Goal: Task Accomplishment & Management: Use online tool/utility

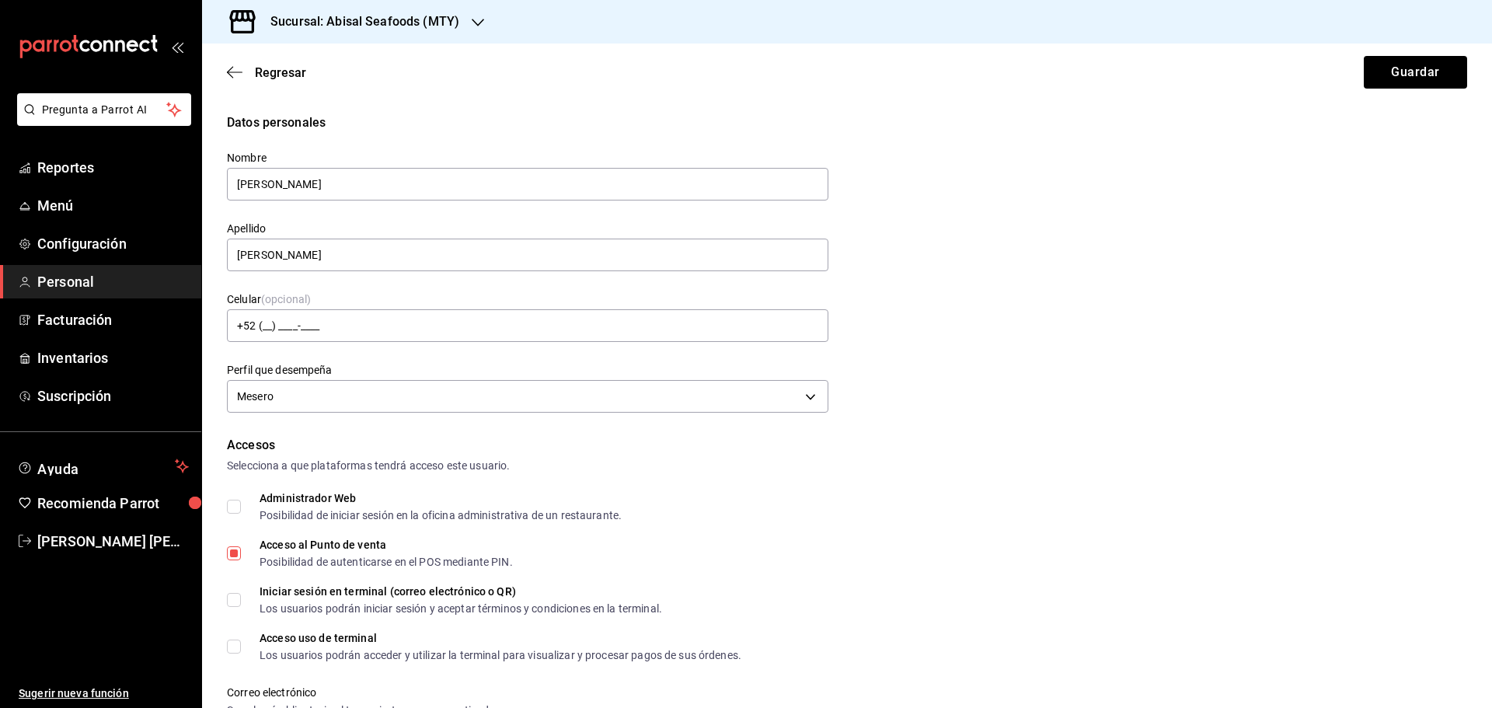
click at [106, 52] on icon "mailbox folders" at bounding box center [89, 46] width 140 height 23
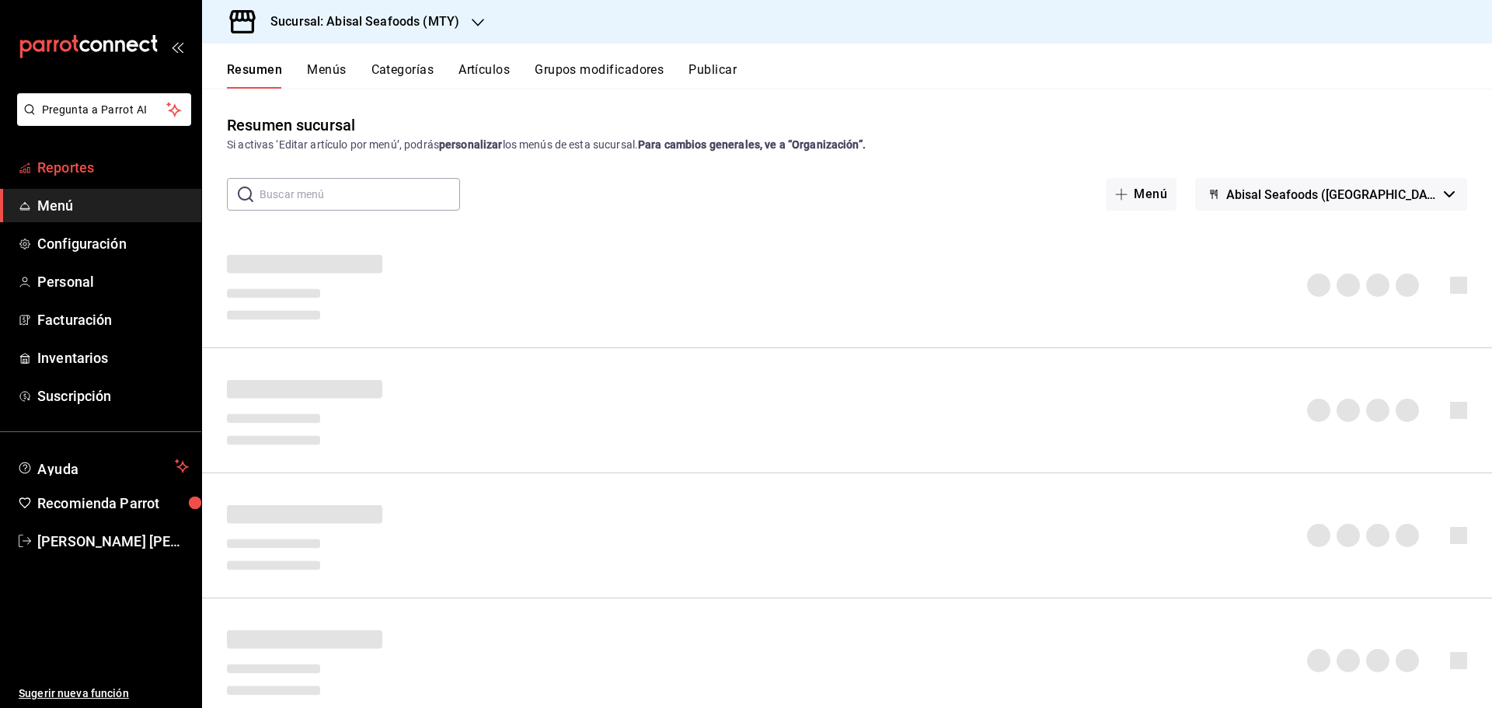
click at [125, 161] on span "Reportes" at bounding box center [113, 167] width 152 height 21
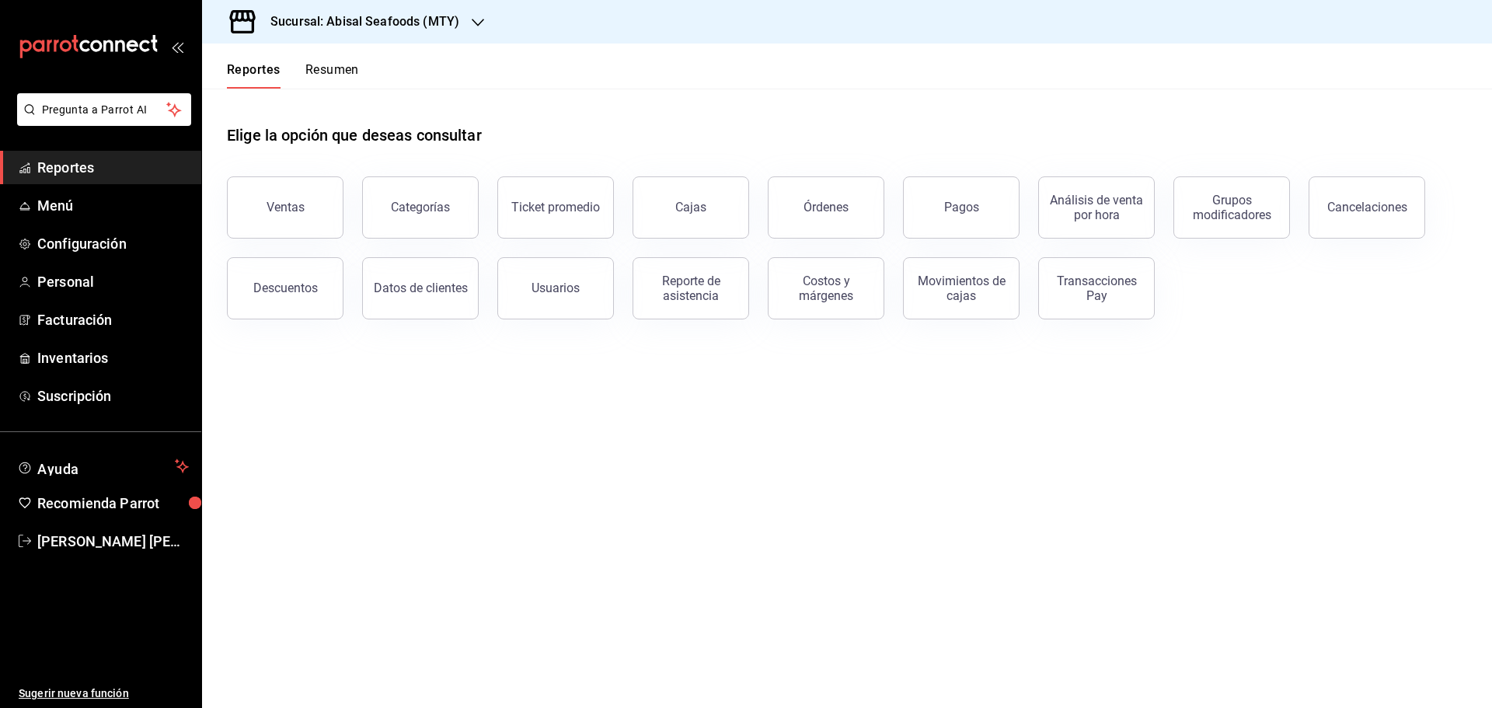
click at [309, 25] on h3 "Sucursal: Abisal Seafoods (MTY)" at bounding box center [358, 21] width 201 height 19
click at [304, 66] on span "Abisal Seafoods (MTY)" at bounding box center [271, 67] width 112 height 16
click at [580, 287] on button "Usuarios" at bounding box center [555, 288] width 117 height 62
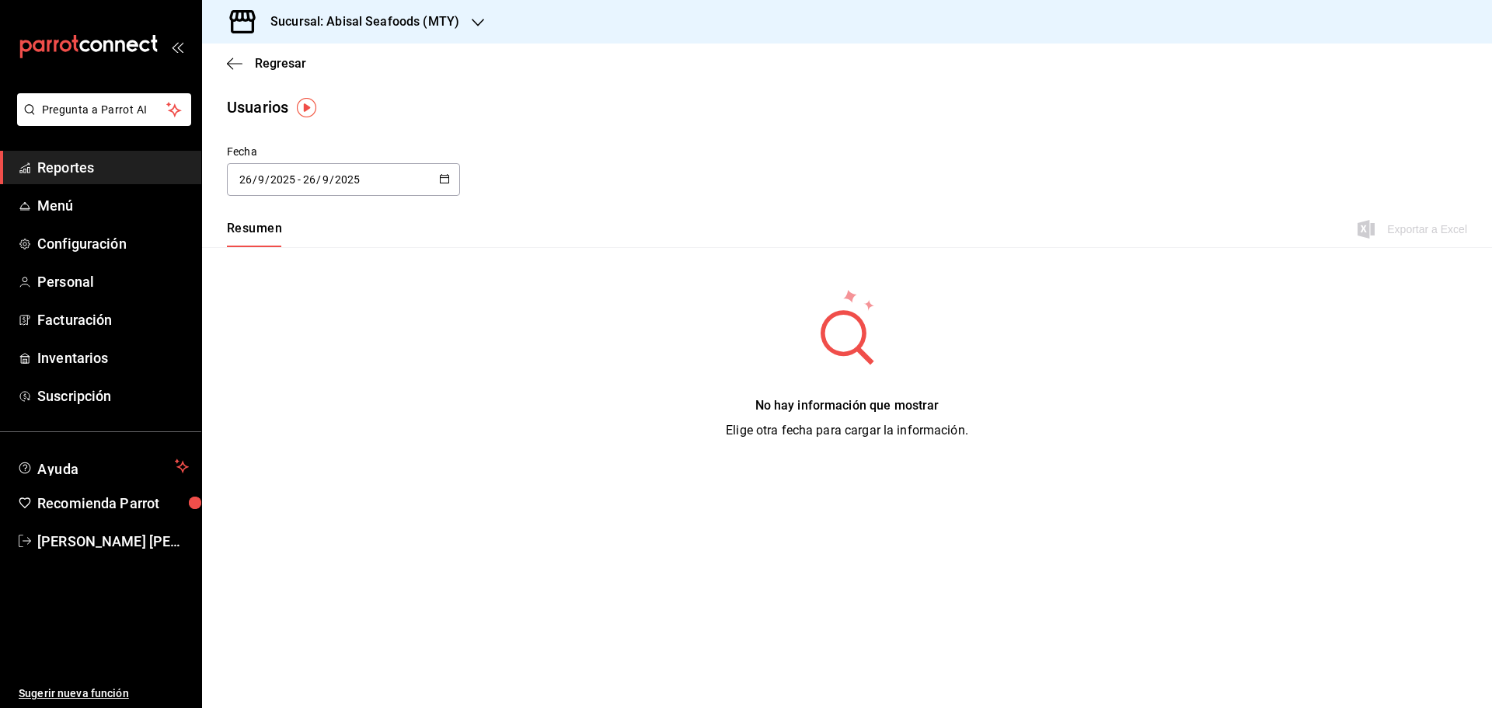
click at [441, 175] on icon "button" at bounding box center [444, 178] width 11 height 11
click at [340, 406] on li "Rango de fechas" at bounding box center [300, 403] width 147 height 35
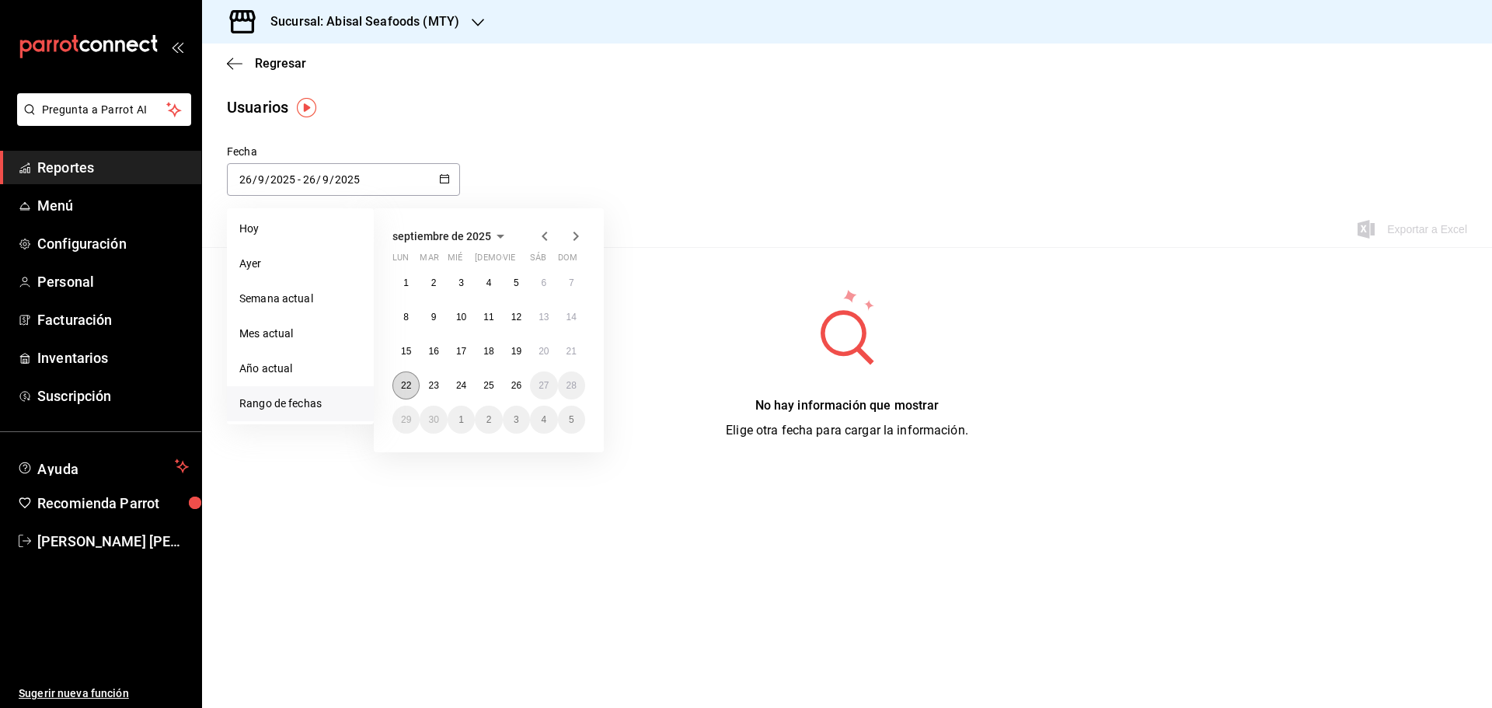
click at [403, 388] on abbr "22" at bounding box center [406, 385] width 10 height 11
type input "[DATE]"
type input "22"
type input "[DATE]"
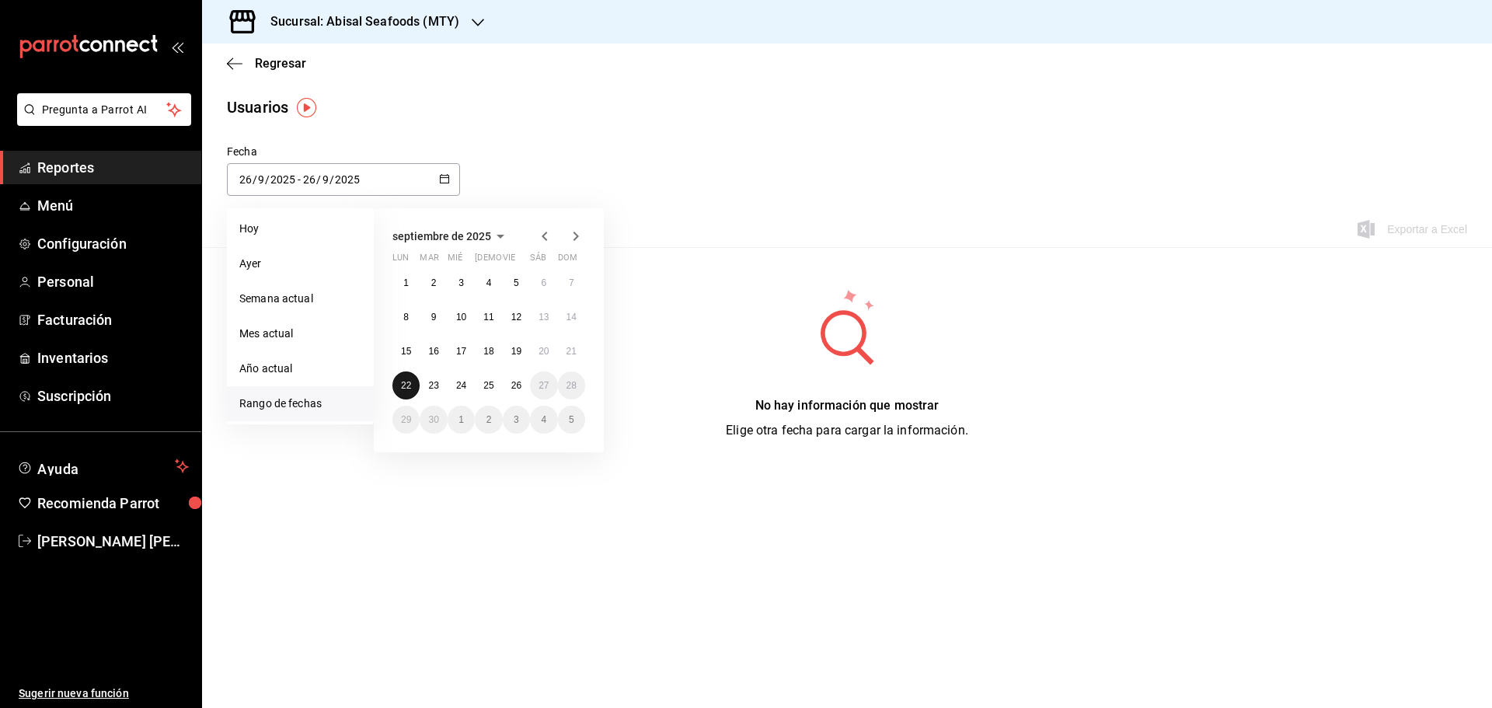
type input "22"
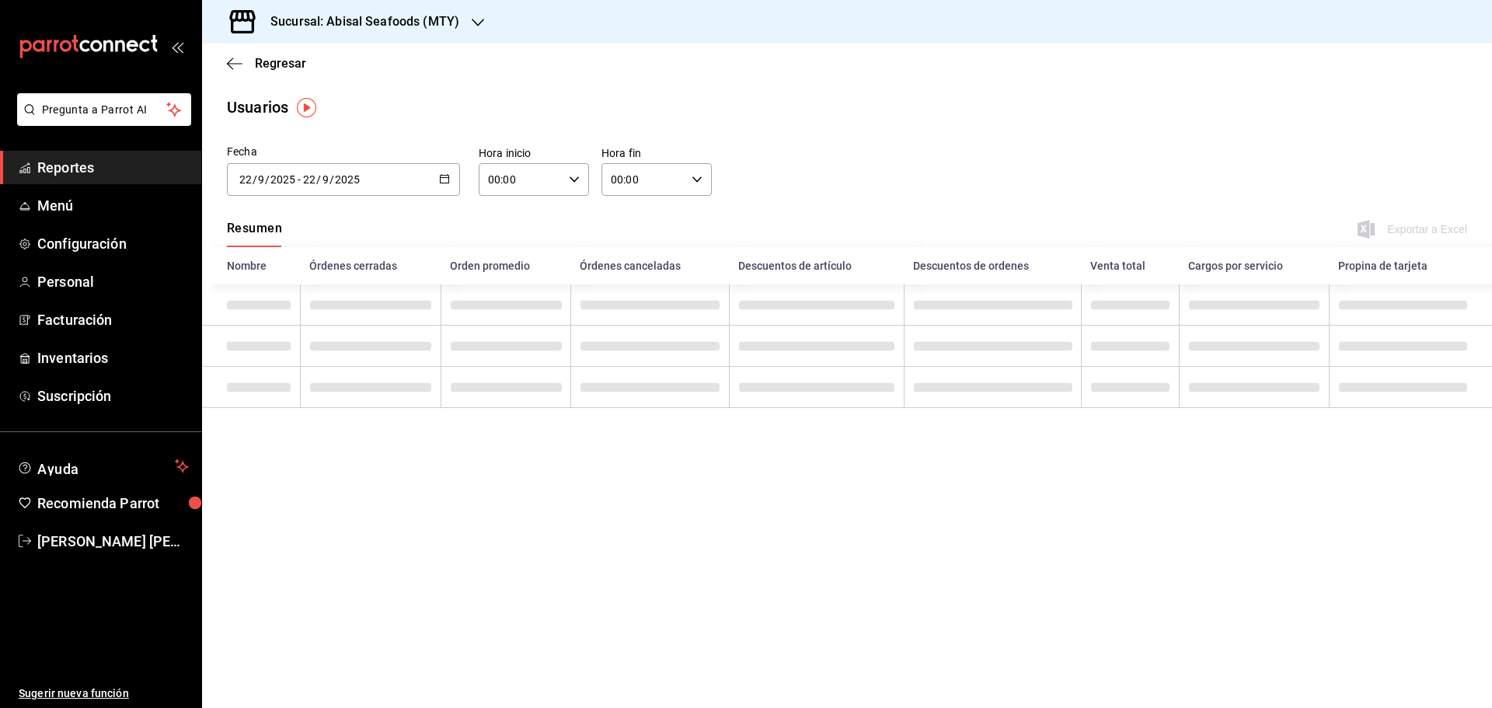
click at [83, 167] on span "Reportes" at bounding box center [113, 167] width 152 height 21
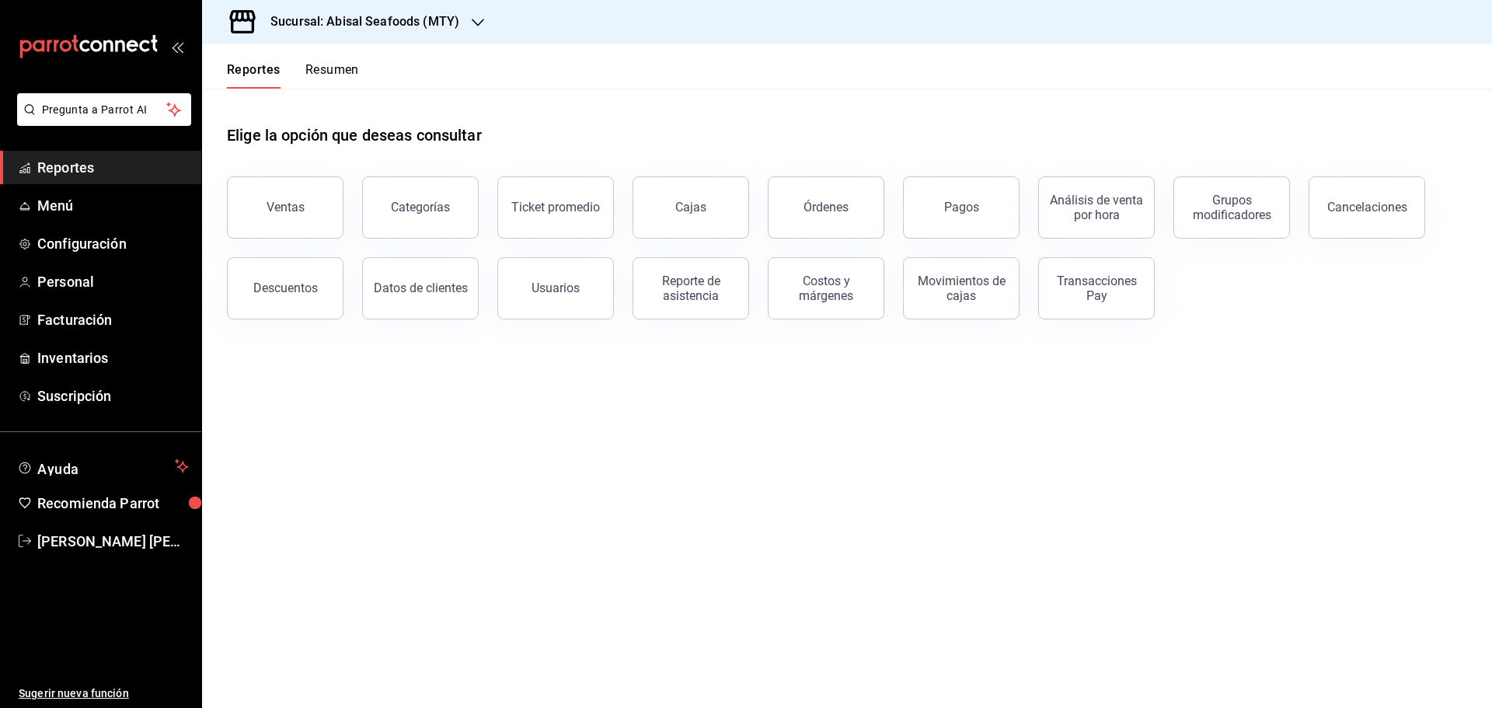
click at [83, 167] on span "Reportes" at bounding box center [113, 167] width 152 height 21
click at [572, 277] on button "Usuarios" at bounding box center [555, 288] width 117 height 62
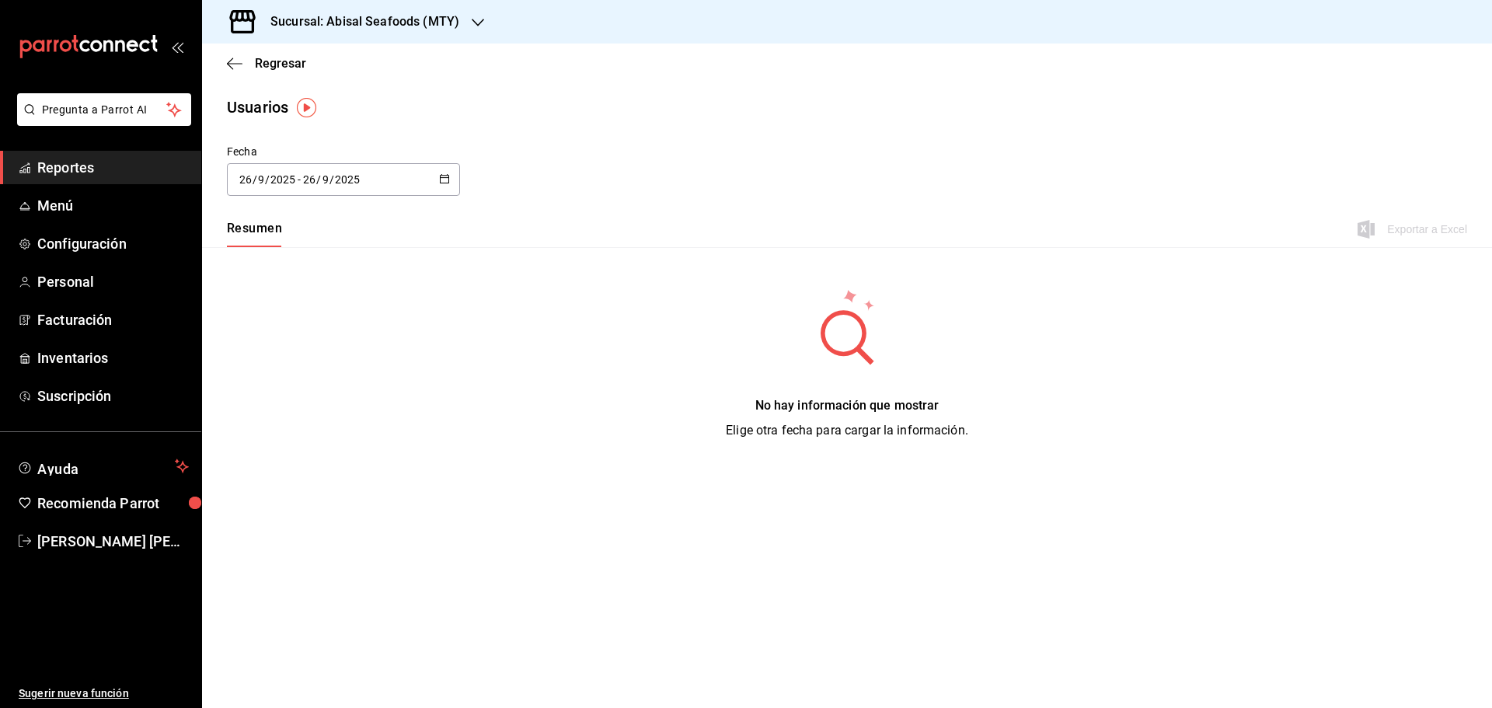
click at [447, 181] on icon "button" at bounding box center [444, 178] width 11 height 11
click at [312, 399] on li "Rango de fechas" at bounding box center [300, 403] width 147 height 35
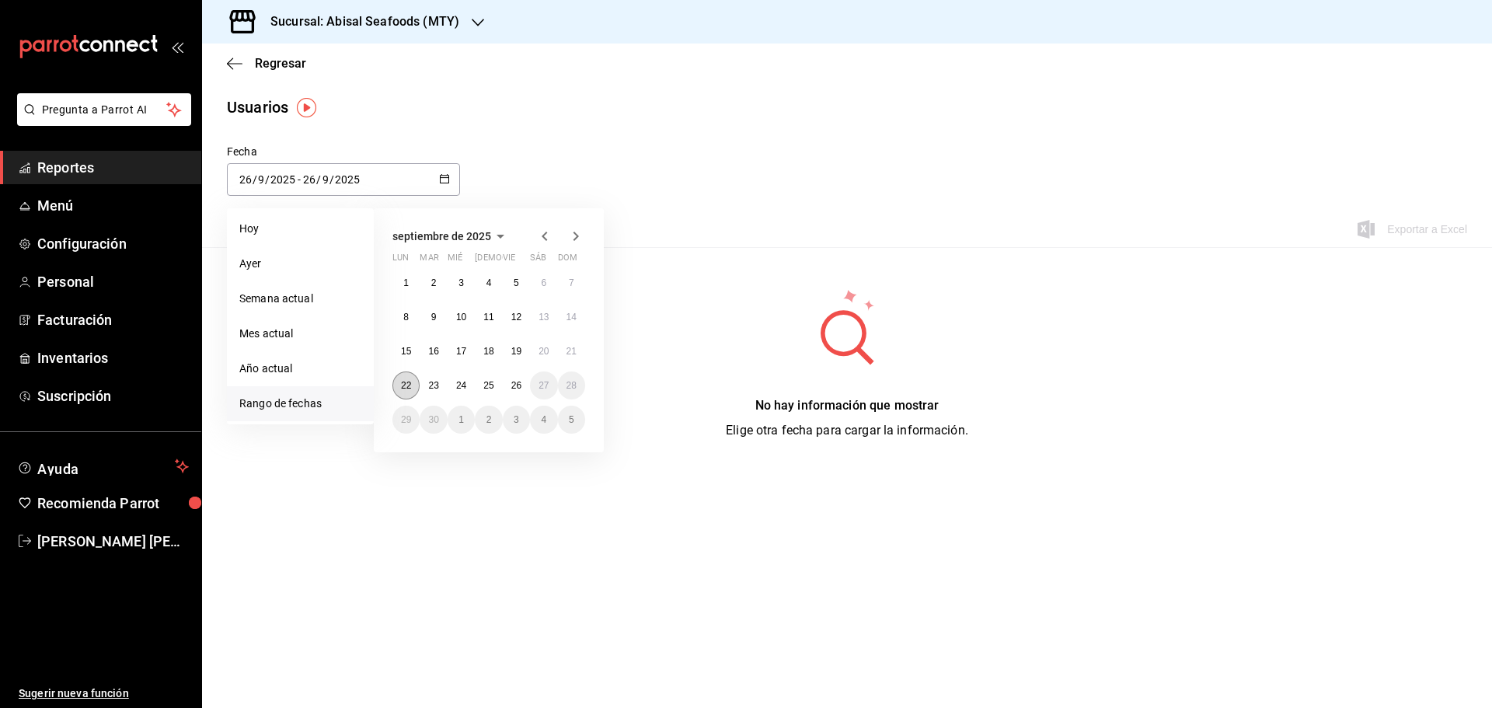
click at [416, 386] on button "22" at bounding box center [406, 386] width 27 height 28
type input "[DATE]"
type input "22"
type input "[DATE]"
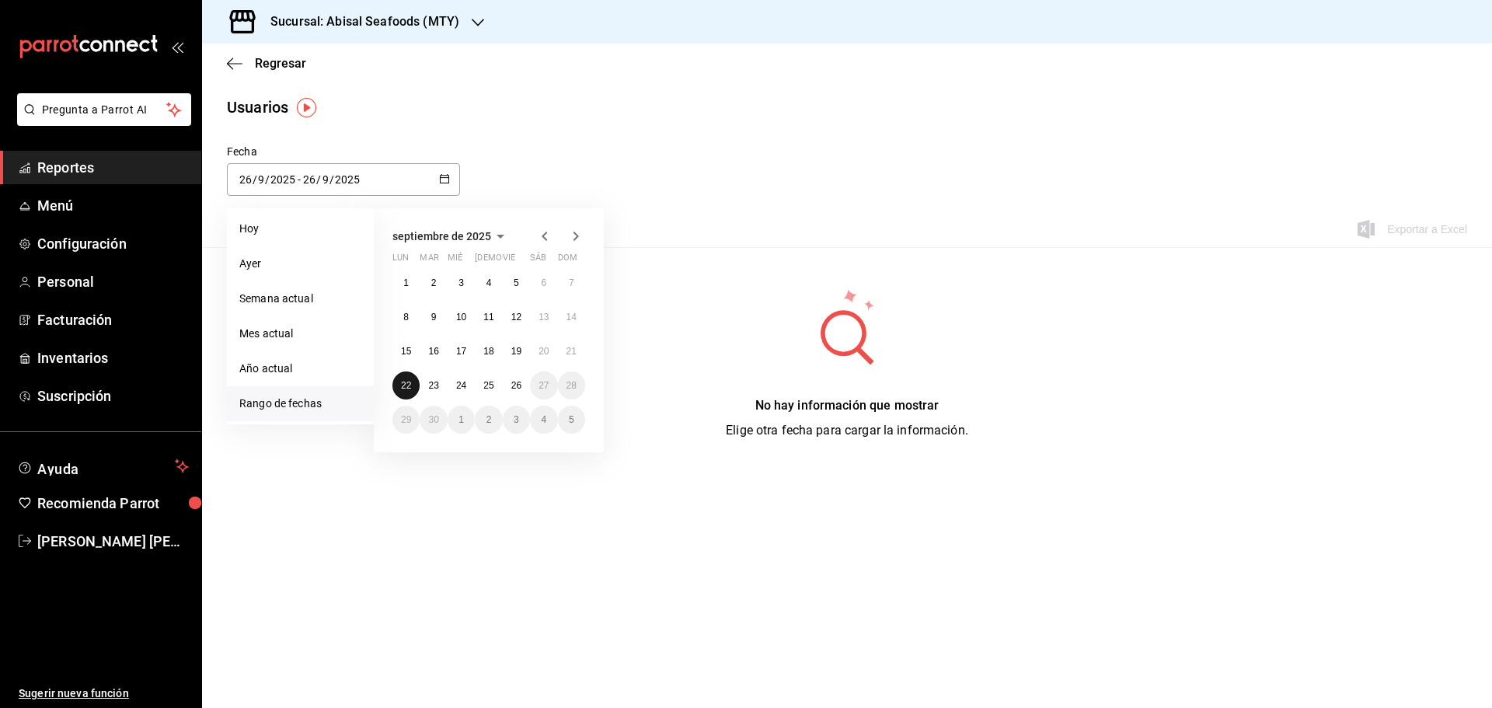
type input "22"
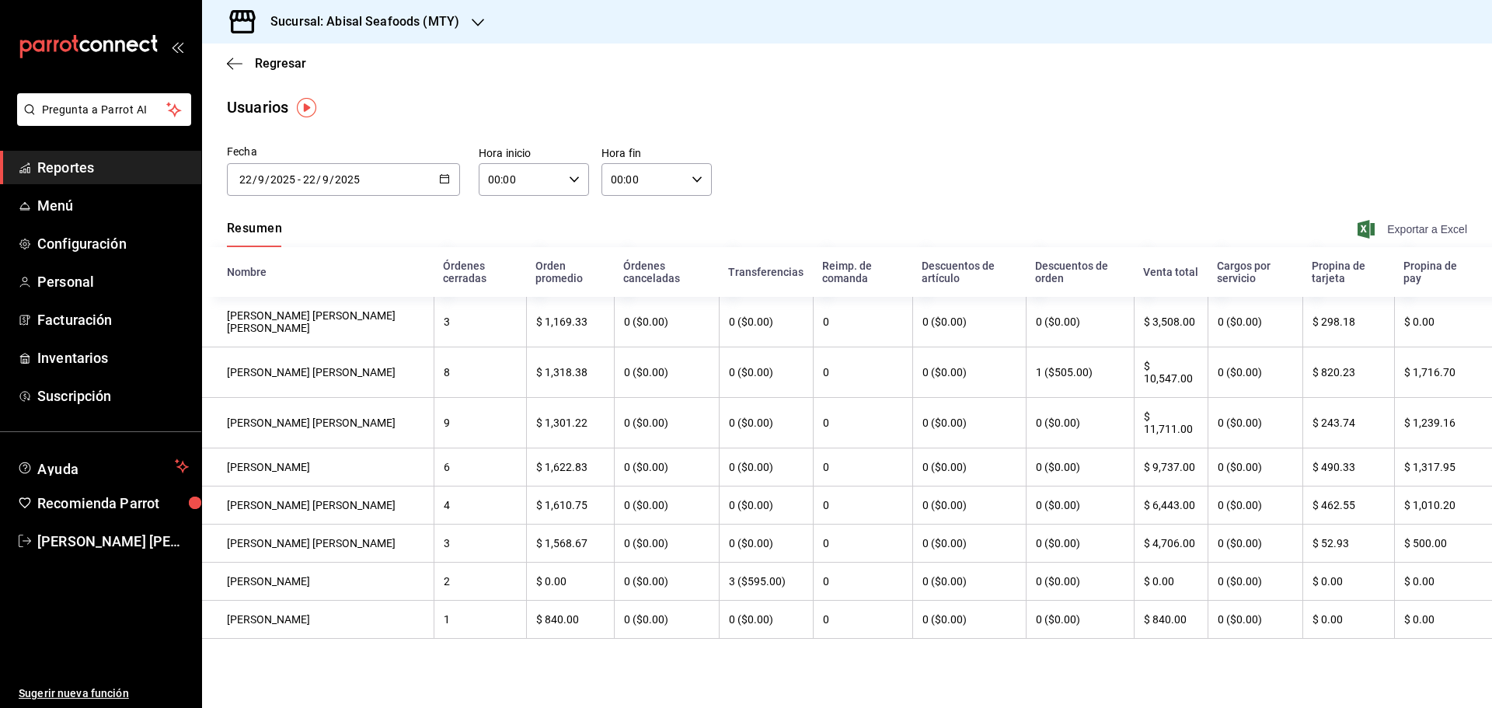
click at [1389, 221] on span "Exportar a Excel" at bounding box center [1414, 229] width 106 height 19
click at [433, 182] on div "[DATE] [DATE] - [DATE] [DATE]" at bounding box center [343, 179] width 233 height 33
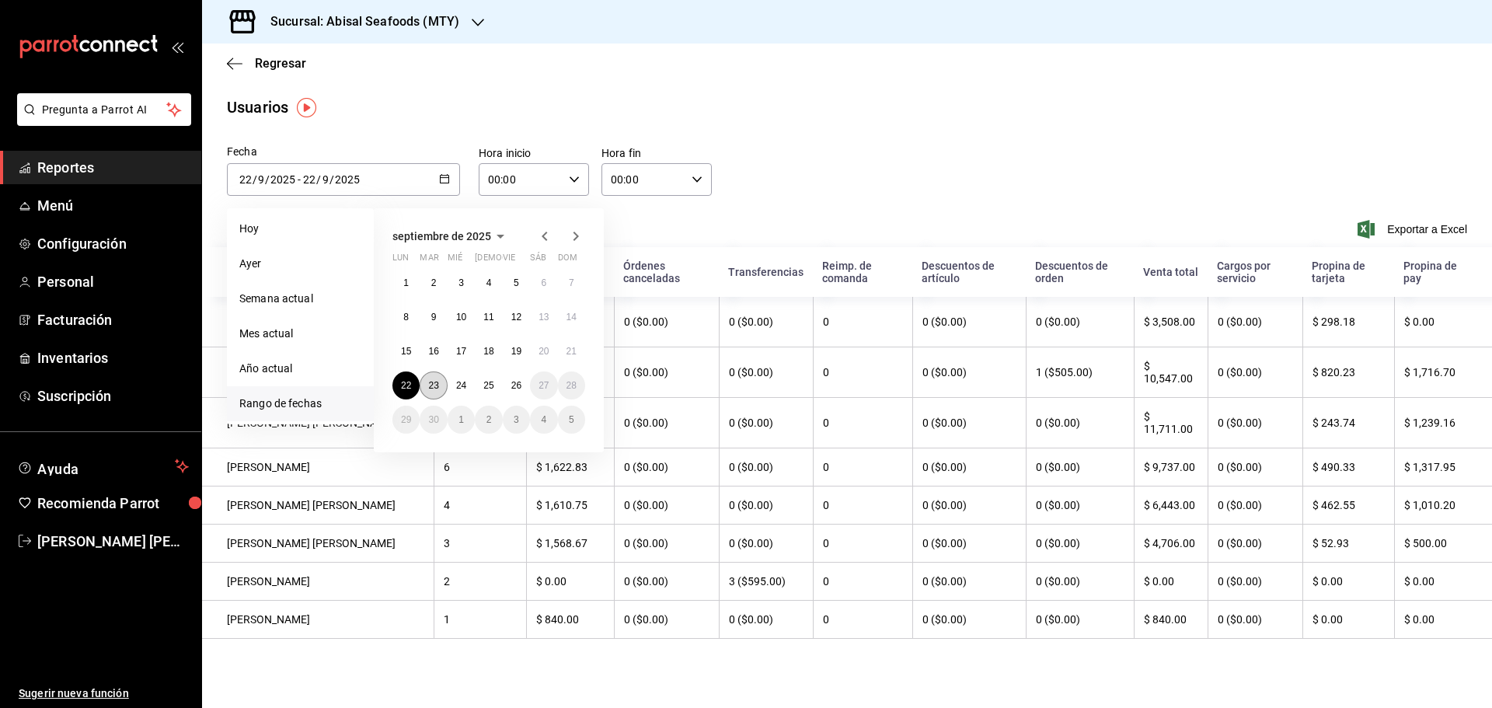
click at [440, 385] on button "23" at bounding box center [433, 386] width 27 height 28
type input "[DATE]"
type input "23"
type input "[DATE]"
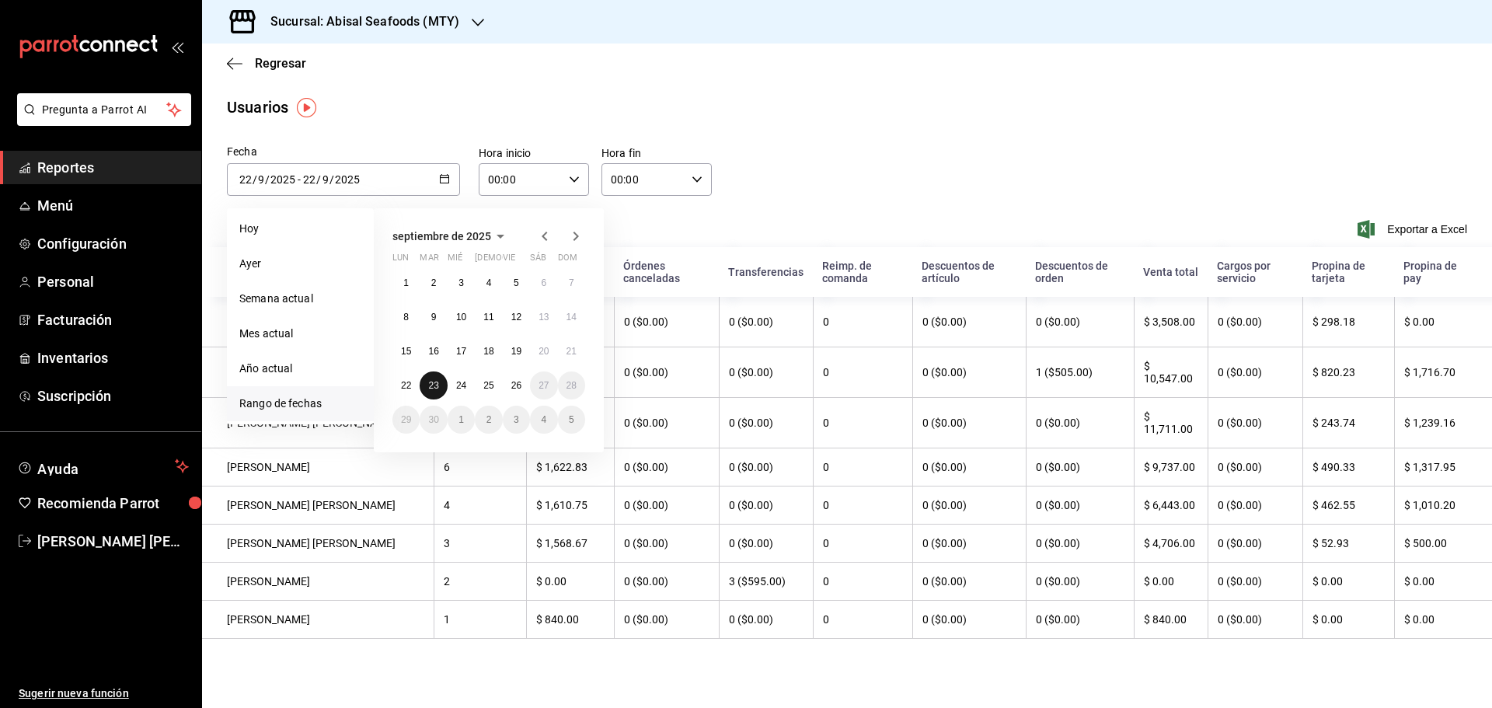
type input "23"
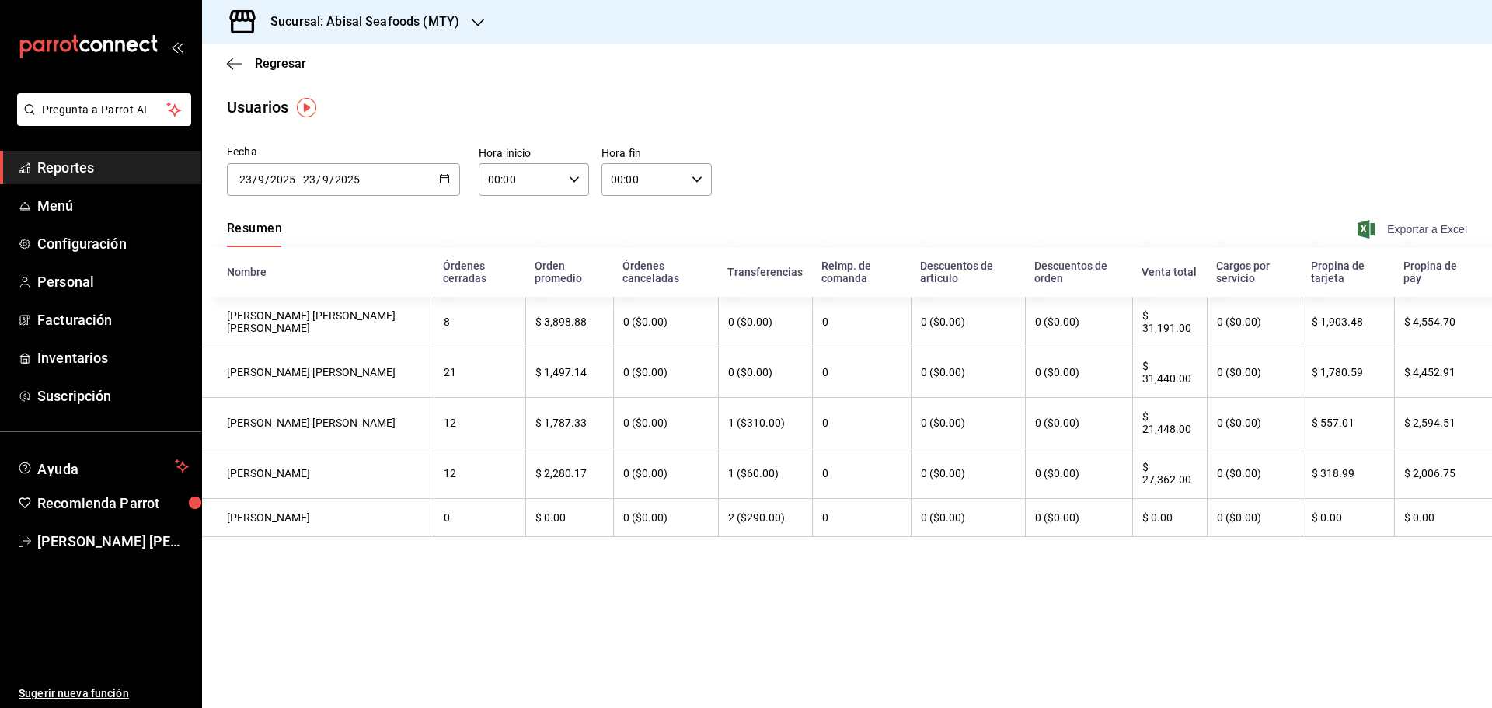
click at [1403, 223] on span "Exportar a Excel" at bounding box center [1414, 229] width 106 height 19
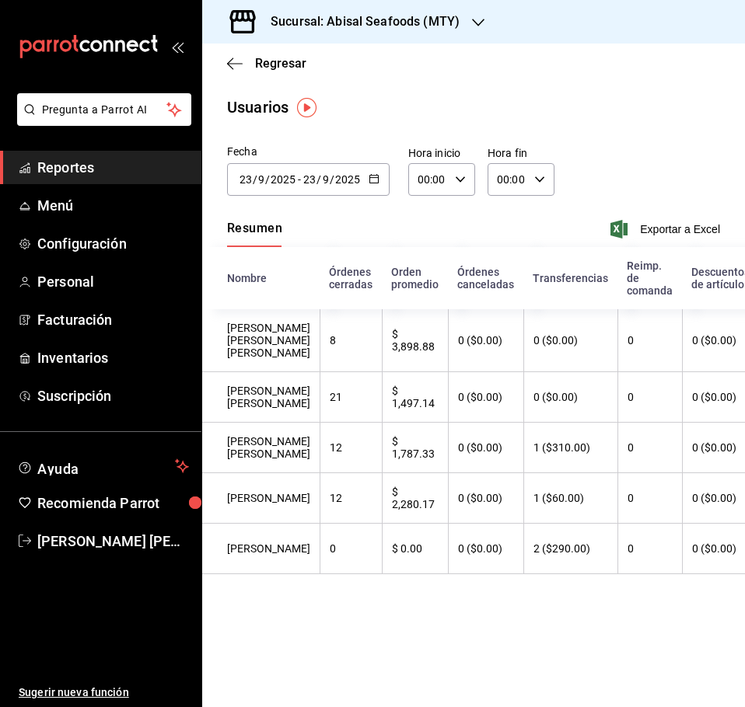
click at [374, 181] on icon "button" at bounding box center [373, 178] width 11 height 11
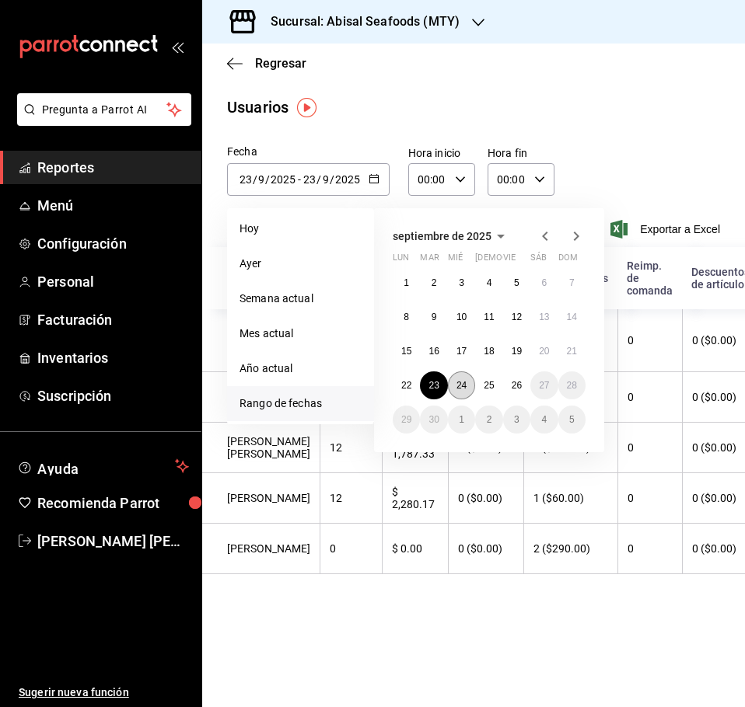
click at [462, 388] on abbr "24" at bounding box center [461, 385] width 10 height 11
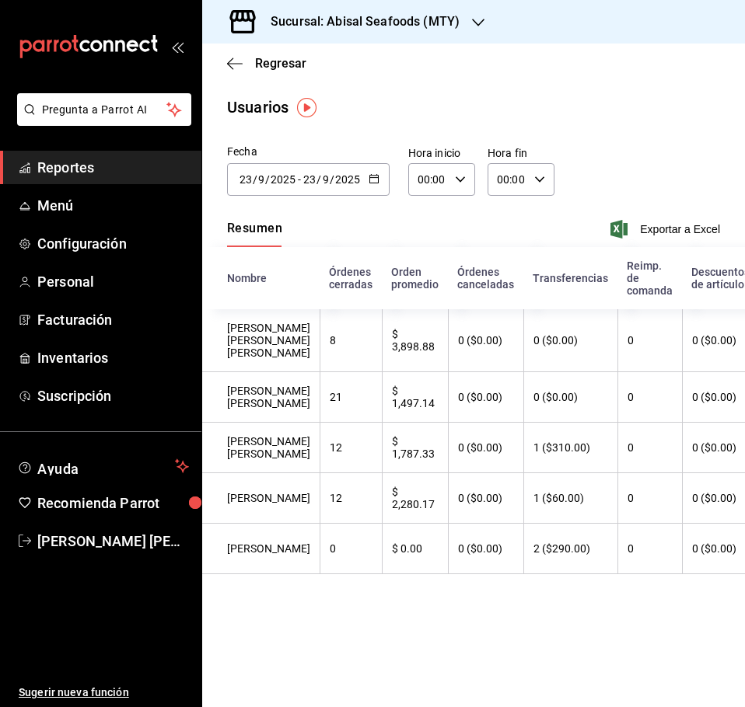
type input "[DATE]"
type input "24"
type input "[DATE]"
type input "24"
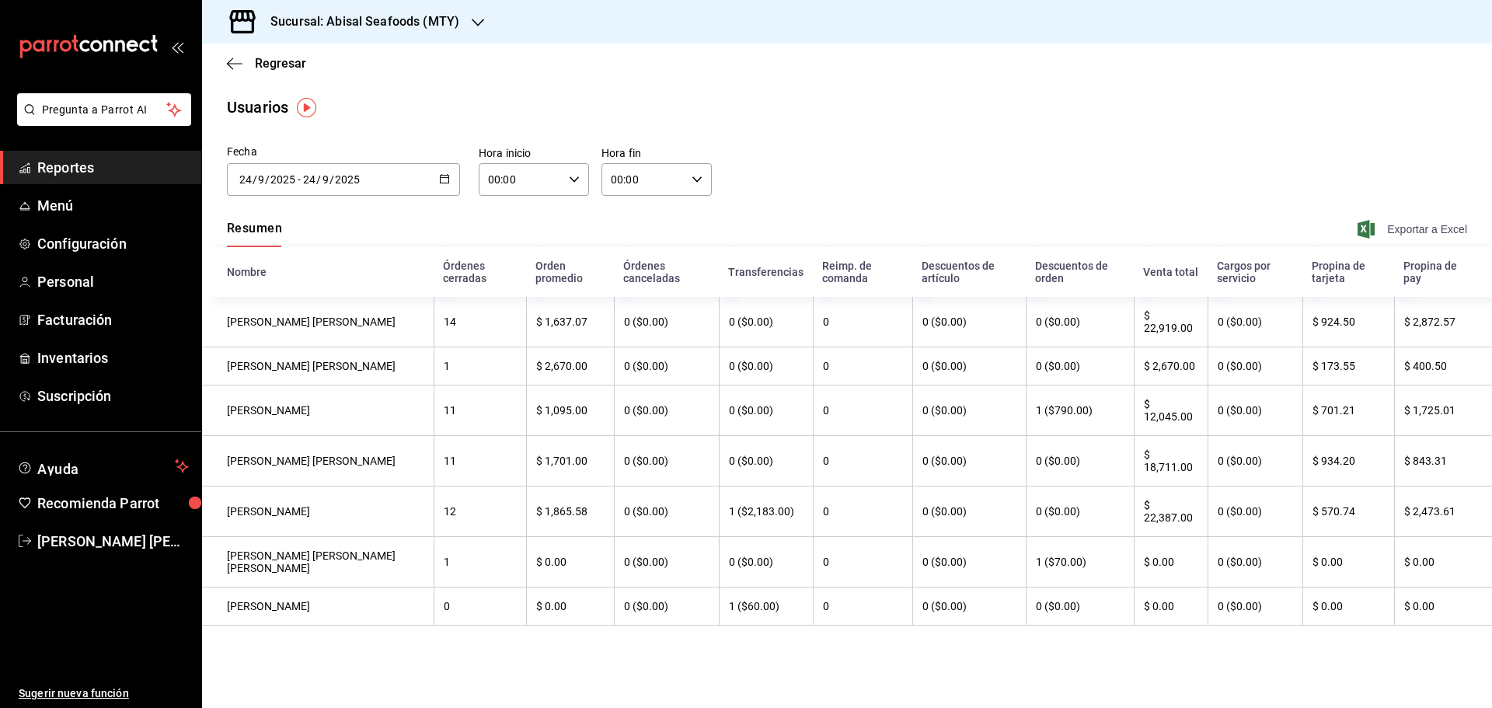
click at [1383, 234] on span "Exportar a Excel" at bounding box center [1414, 229] width 106 height 19
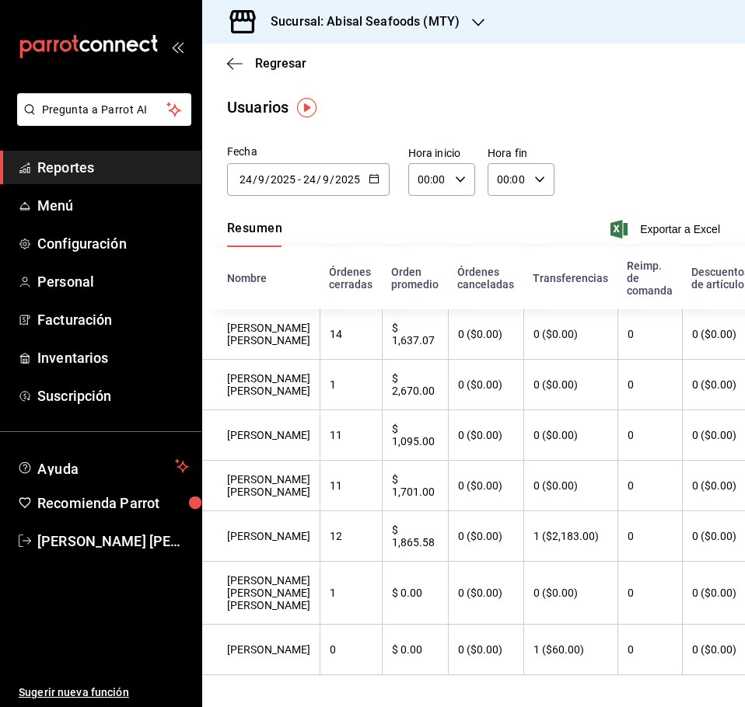
drag, startPoint x: 630, startPoint y: 140, endPoint x: 340, endPoint y: 2, distance: 321.2
click at [626, 138] on main "Regresar Usuarios Fecha [DATE] [DATE] - [DATE] [DATE] septiembre de 2025 lun ma…" at bounding box center [473, 385] width 543 height 682
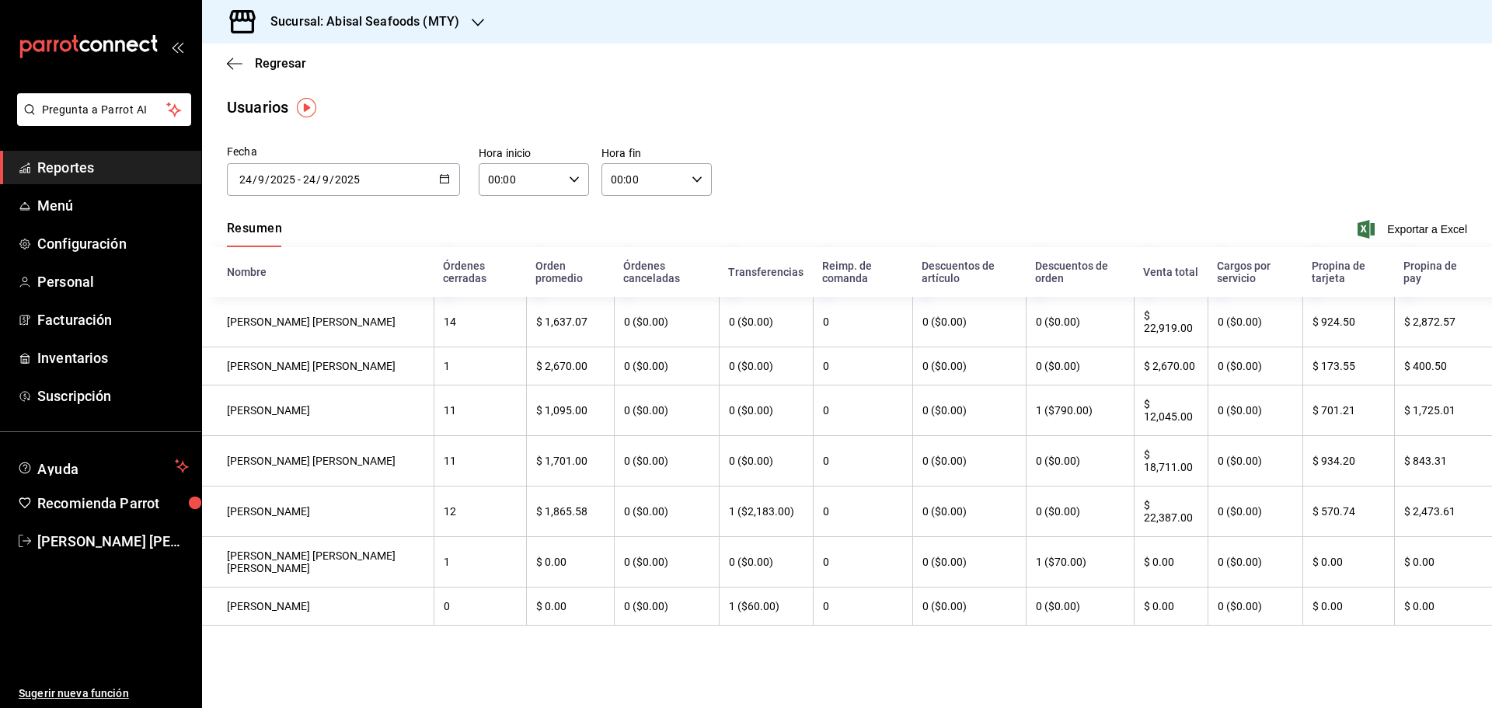
click at [451, 177] on div "[DATE] [DATE] - [DATE] [DATE]" at bounding box center [343, 179] width 233 height 33
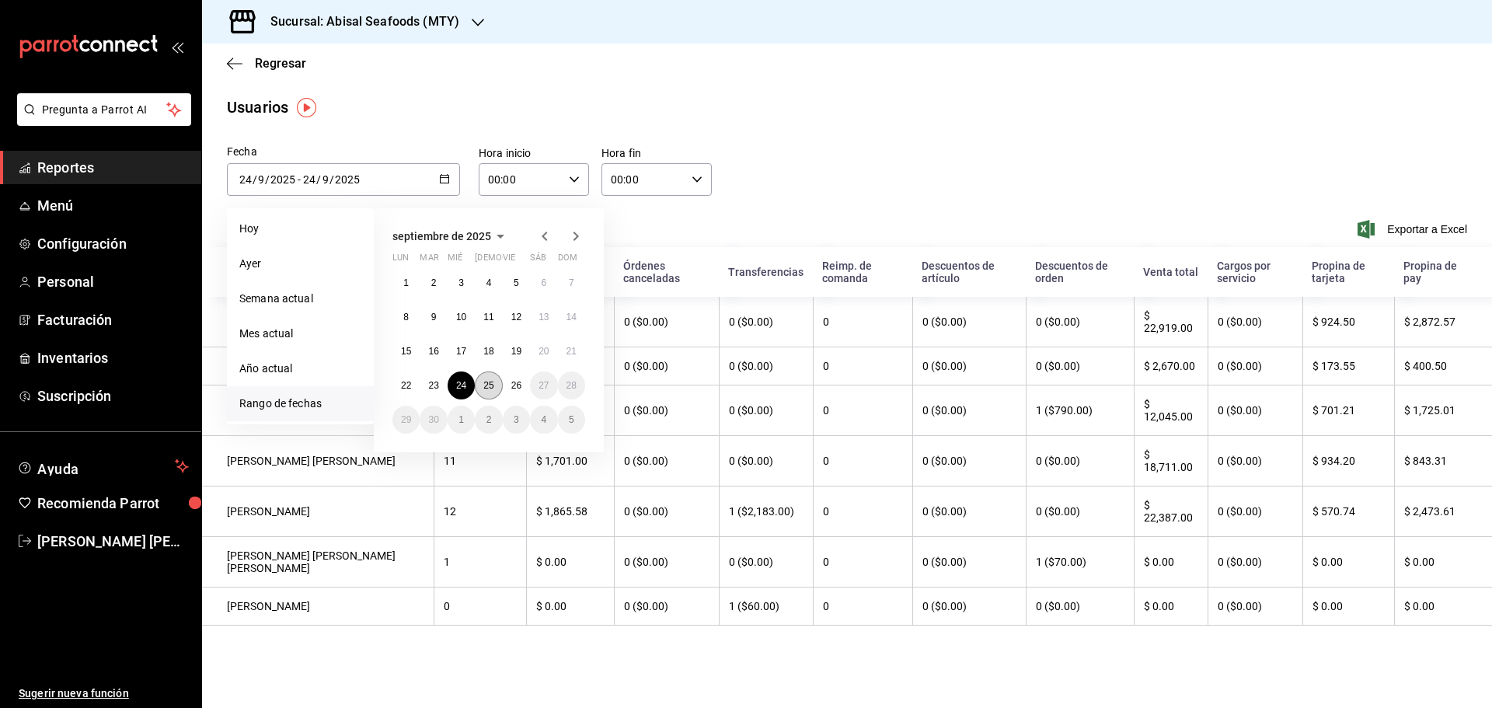
click at [492, 384] on abbr "25" at bounding box center [488, 385] width 10 height 11
type input "[DATE]"
type input "25"
type input "[DATE]"
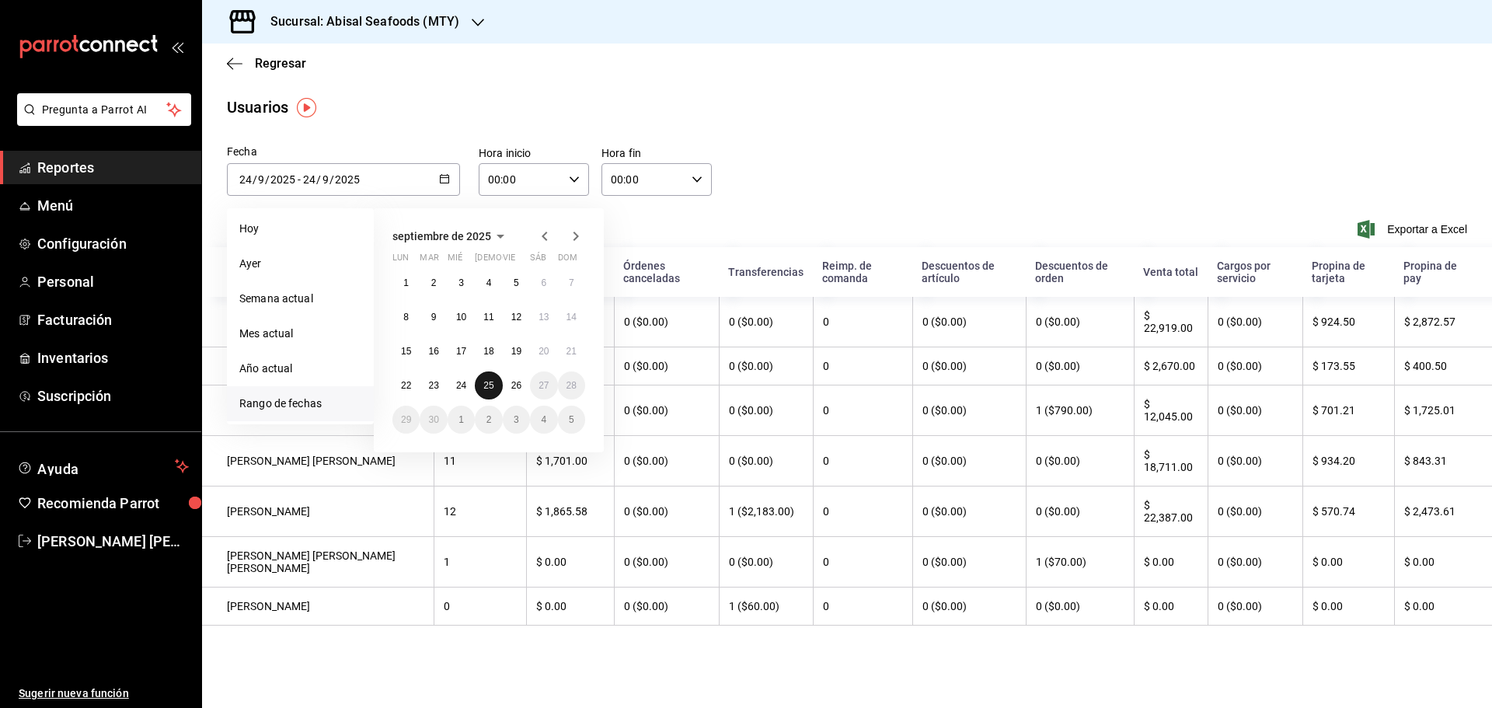
type input "25"
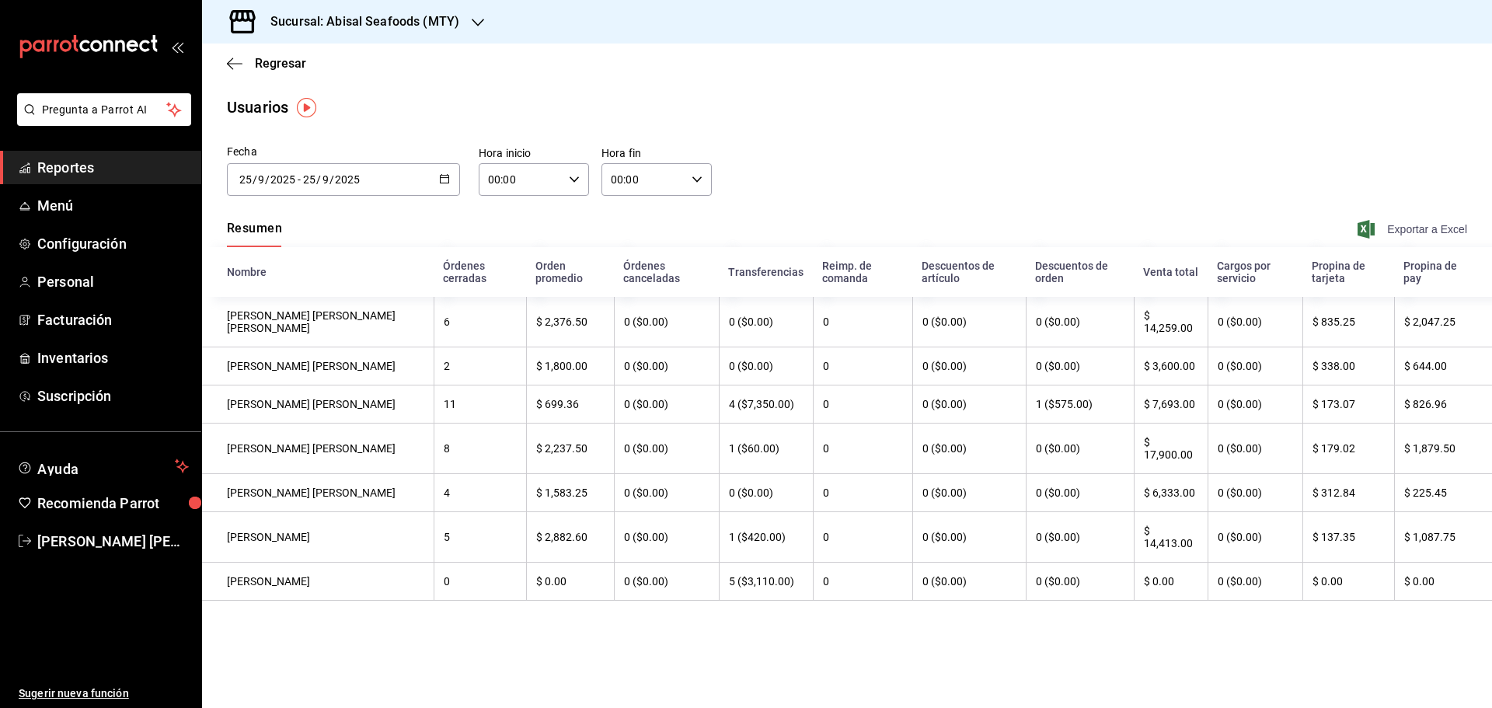
click at [1418, 231] on span "Exportar a Excel" at bounding box center [1414, 229] width 106 height 19
click at [130, 159] on span "Reportes" at bounding box center [113, 167] width 152 height 21
